Goal: Information Seeking & Learning: Learn about a topic

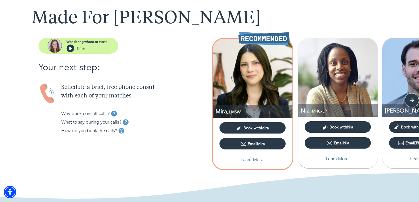
scroll to position [30, 0]
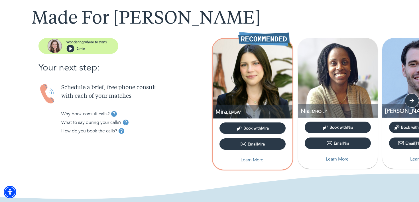
click at [335, 93] on img at bounding box center [338, 78] width 80 height 80
click at [336, 158] on p "Learn More" at bounding box center [337, 159] width 23 height 7
select select "6"
select select "2"
select select "1"
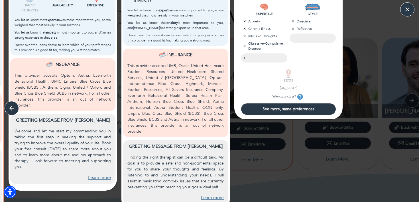
scroll to position [218, 0]
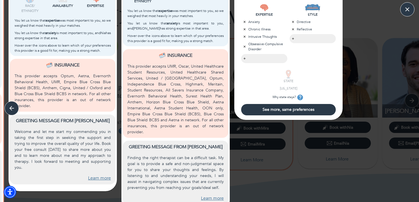
click at [214, 196] on link "Learn more" at bounding box center [212, 199] width 23 height 7
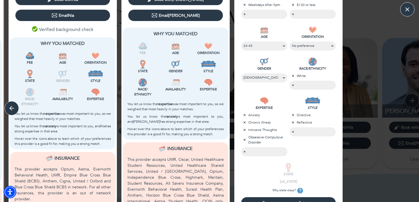
scroll to position [0, 0]
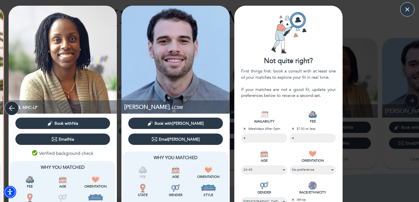
click at [17, 108] on button "button" at bounding box center [12, 108] width 14 height 14
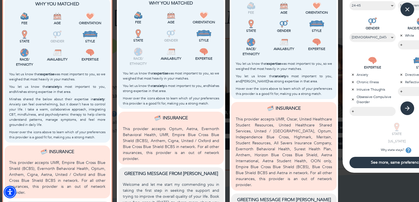
scroll to position [229, 0]
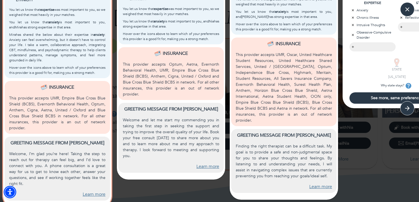
click at [101, 192] on link "Learn more" at bounding box center [94, 195] width 23 height 7
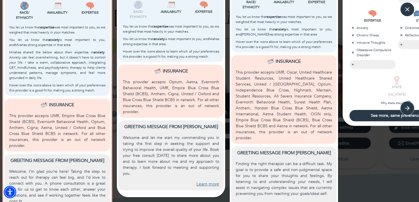
scroll to position [211, 0]
click at [208, 182] on link "Learn more" at bounding box center [207, 185] width 23 height 7
